Goal: Task Accomplishment & Management: Manage account settings

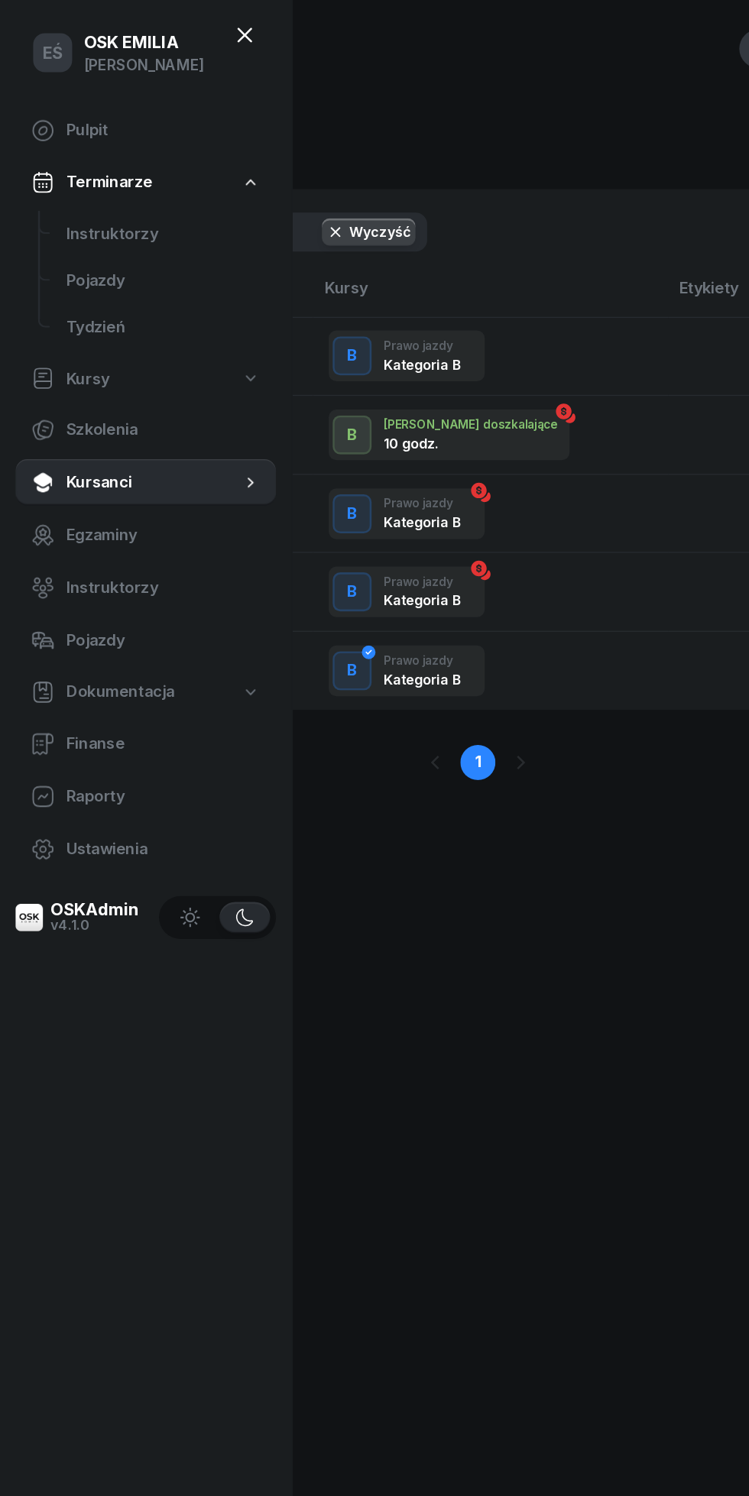
click at [80, 183] on span "Instruktorzy" at bounding box center [128, 183] width 152 height 20
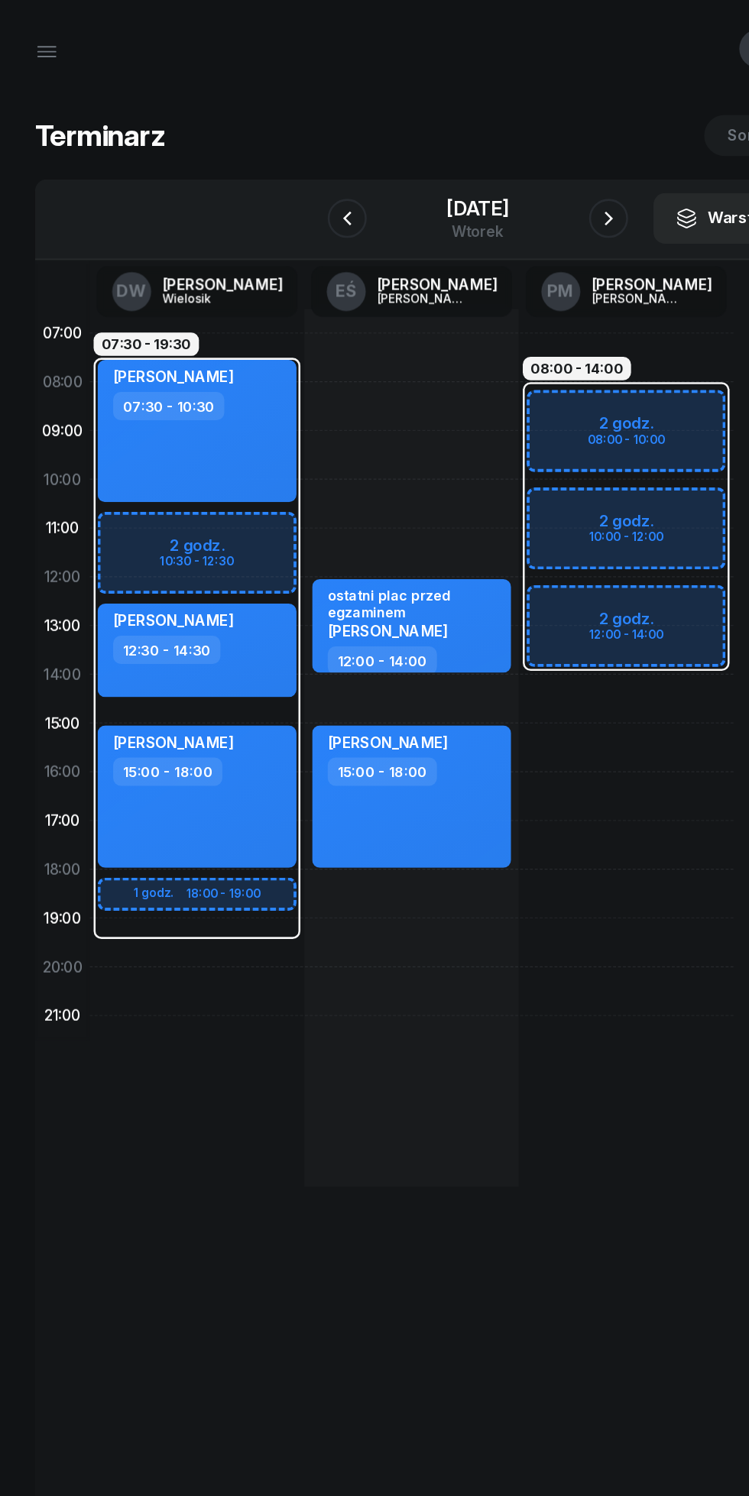
click at [350, 164] on div "[DATE]" at bounding box center [374, 163] width 49 height 15
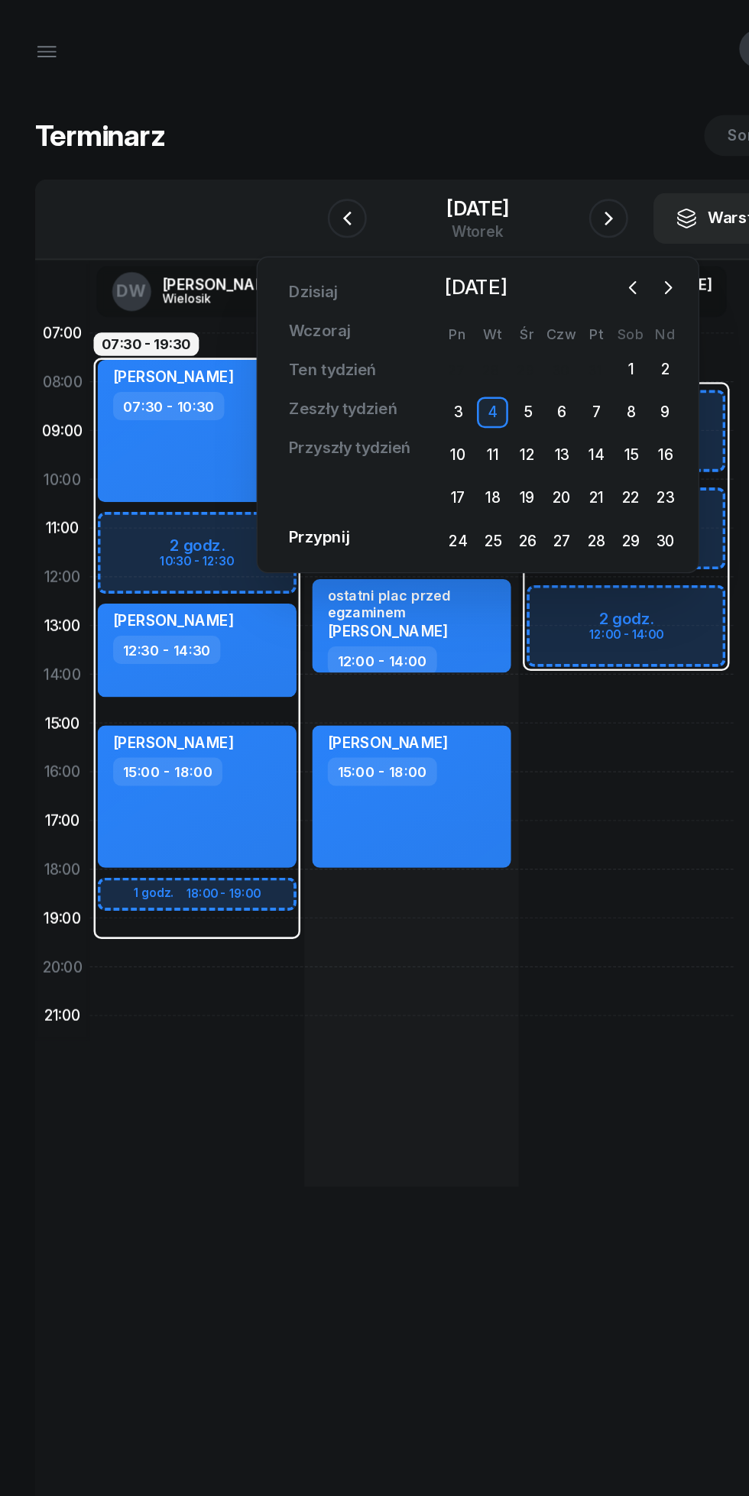
click at [271, 171] on icon "button" at bounding box center [272, 171] width 18 height 18
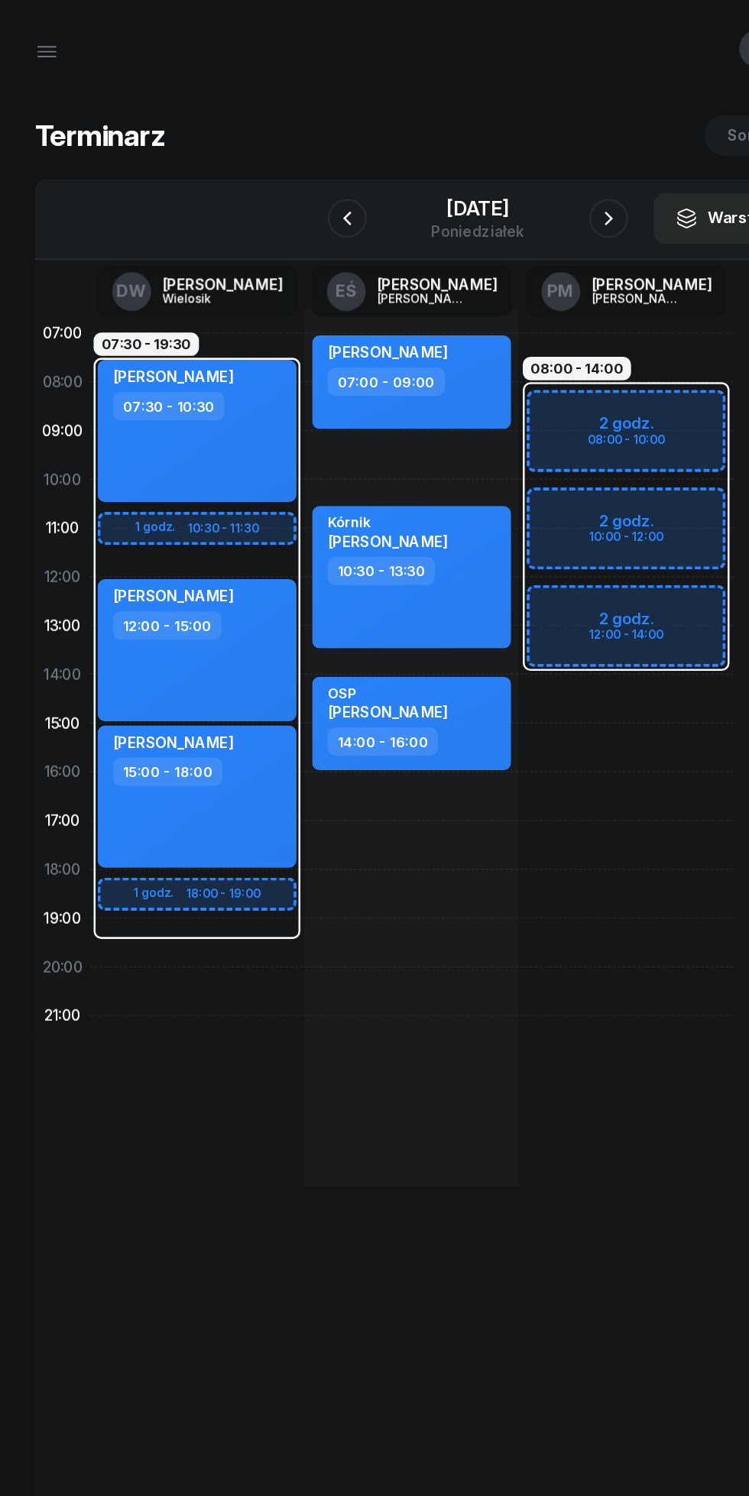
click at [365, 157] on div "[DATE]" at bounding box center [374, 163] width 73 height 15
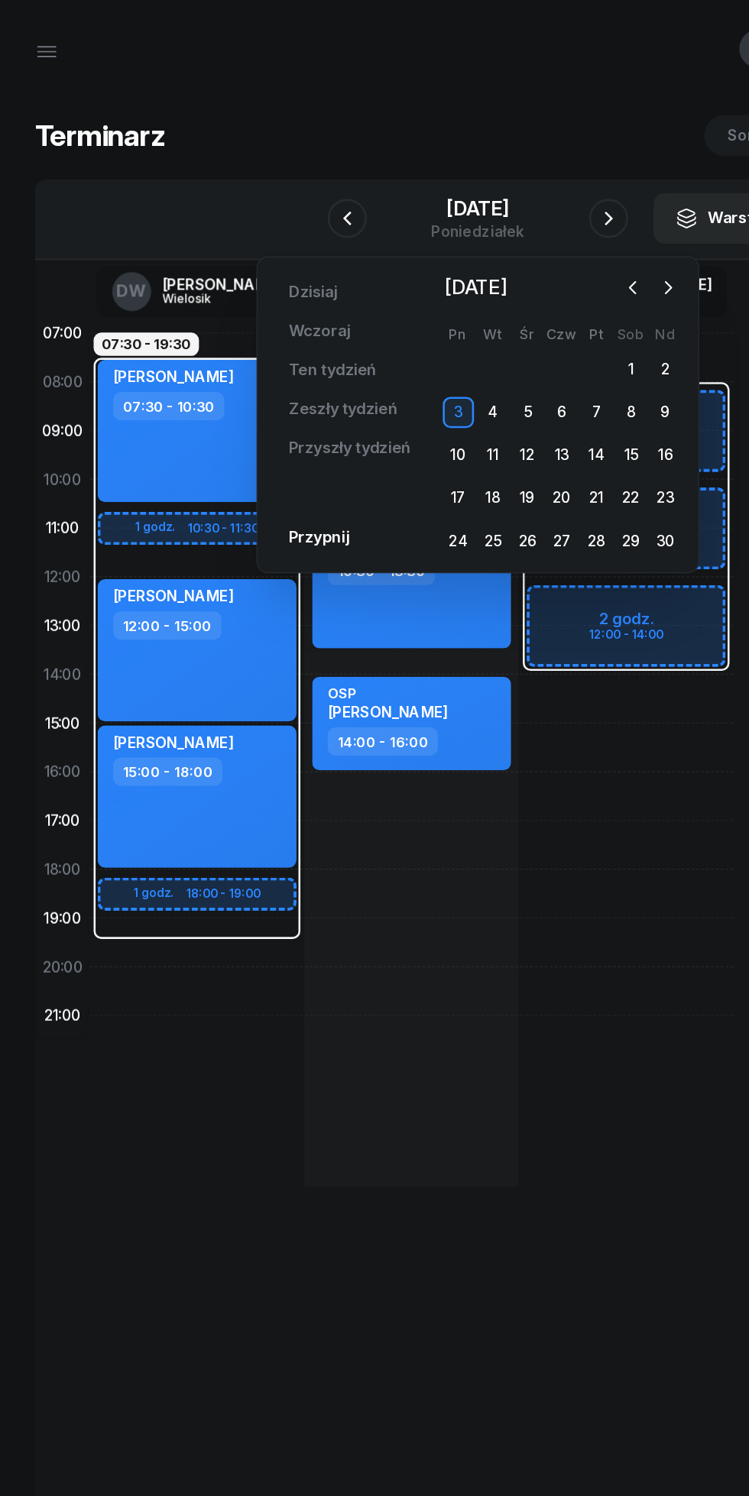
click at [492, 228] on icon "button" at bounding box center [495, 225] width 15 height 15
click at [417, 290] on div "1" at bounding box center [413, 289] width 24 height 24
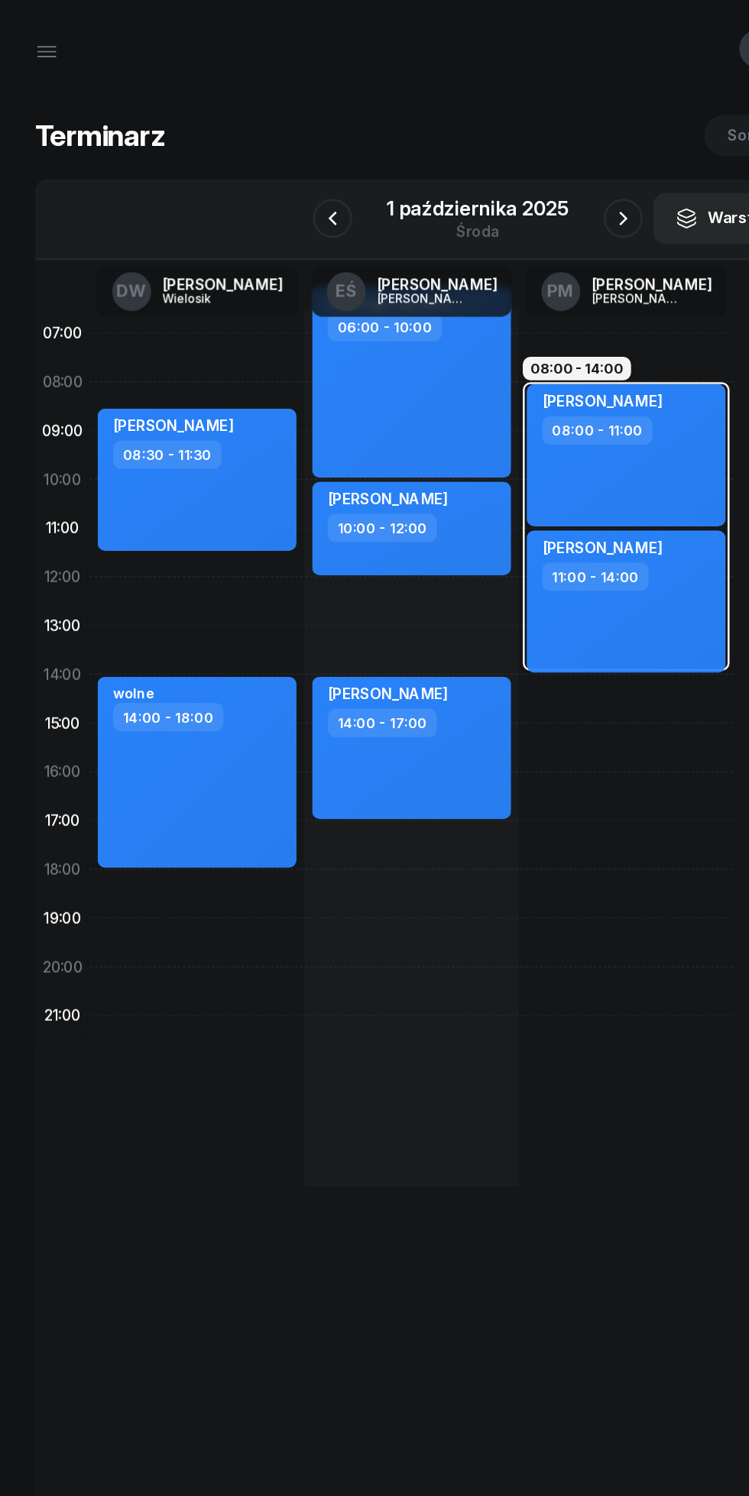
click at [261, 171] on icon "button" at bounding box center [260, 171] width 18 height 18
